Goal: Check status: Check status

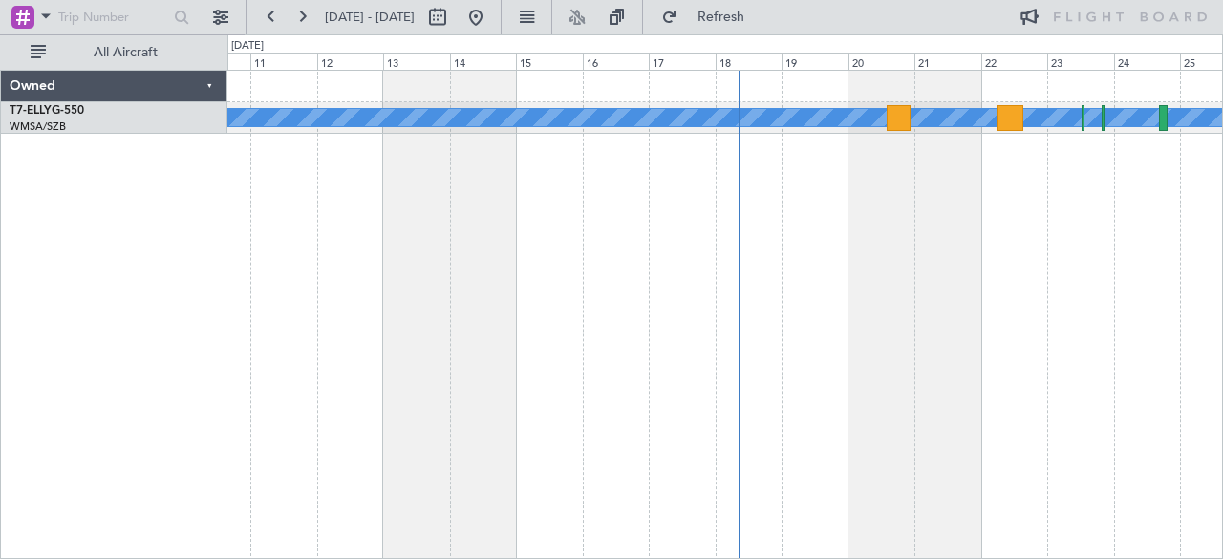
click at [547, 264] on div "Planned Maint [GEOGRAPHIC_DATA] ([GEOGRAPHIC_DATA] Intl) [PERSON_NAME]" at bounding box center [725, 315] width 997 height 490
click at [415, 18] on span "[DATE] - [DATE]" at bounding box center [370, 17] width 90 height 17
click at [453, 18] on button at bounding box center [437, 17] width 31 height 31
select select "9"
select select "2025"
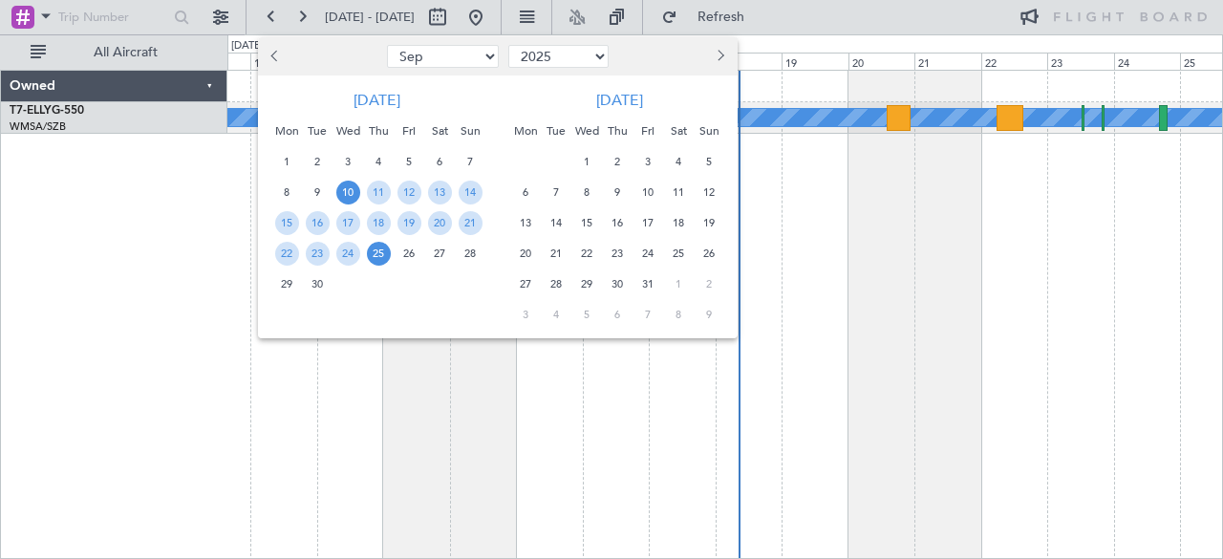
click at [429, 59] on select "Jan Feb Mar Apr May Jun [DATE] Aug Sep Oct Nov Dec" at bounding box center [443, 56] width 112 height 23
select select "3"
click at [387, 45] on select "Jan Feb Mar Apr May Jun [DATE] Aug Sep Oct Nov Dec" at bounding box center [443, 56] width 112 height 23
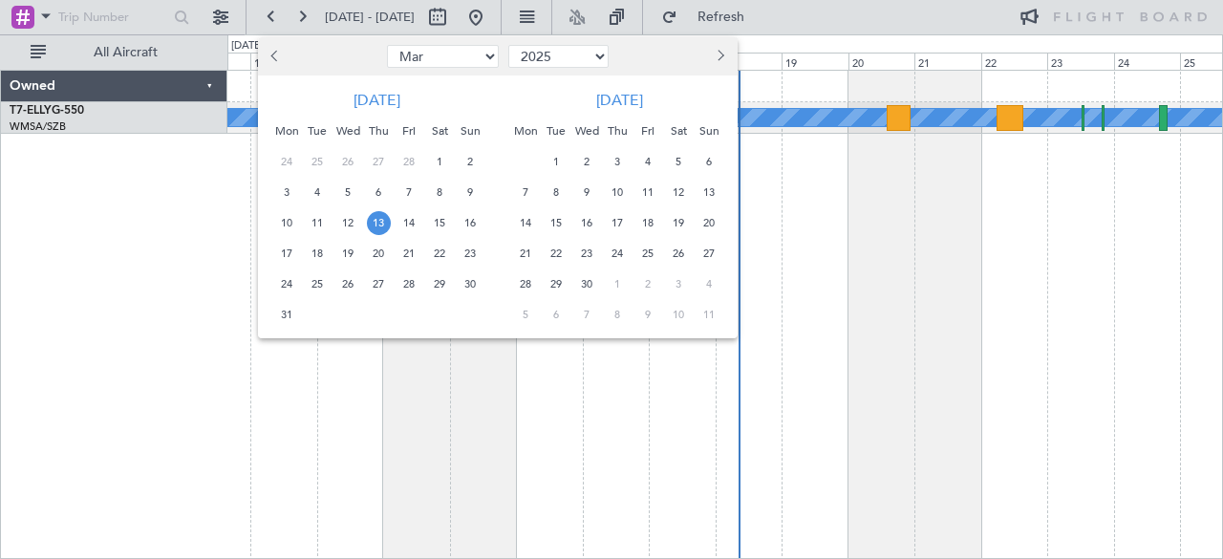
click at [377, 225] on span "13" at bounding box center [379, 223] width 24 height 24
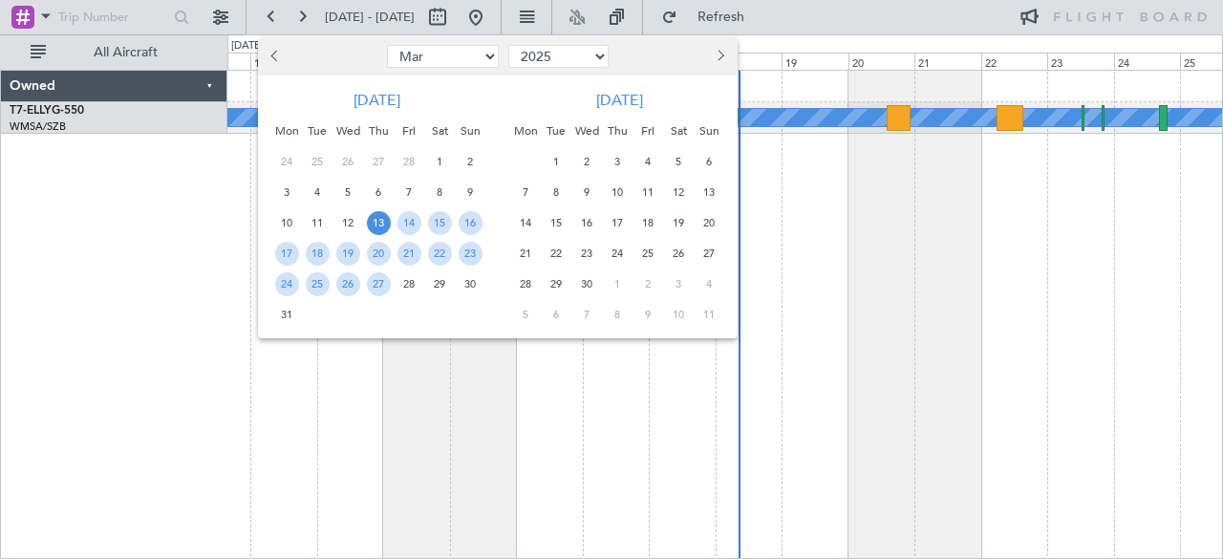
click at [377, 225] on span "13" at bounding box center [379, 223] width 24 height 24
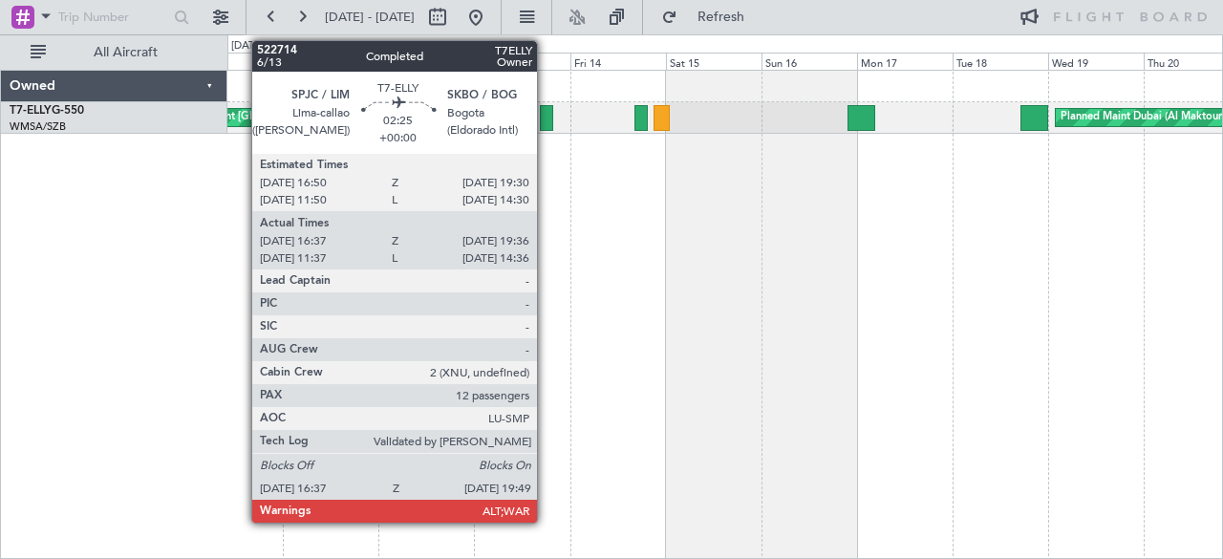
click at [547, 112] on div at bounding box center [546, 118] width 13 height 26
